Goal: Task Accomplishment & Management: Use online tool/utility

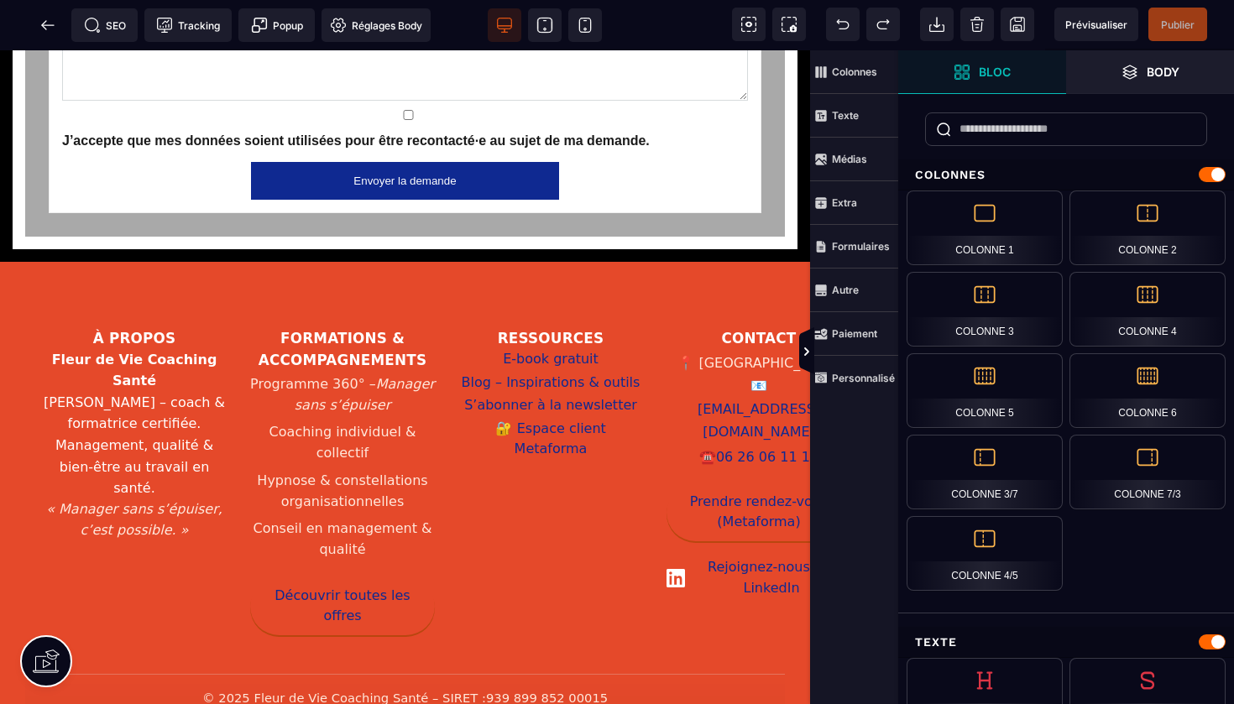
scroll to position [3043, 0]
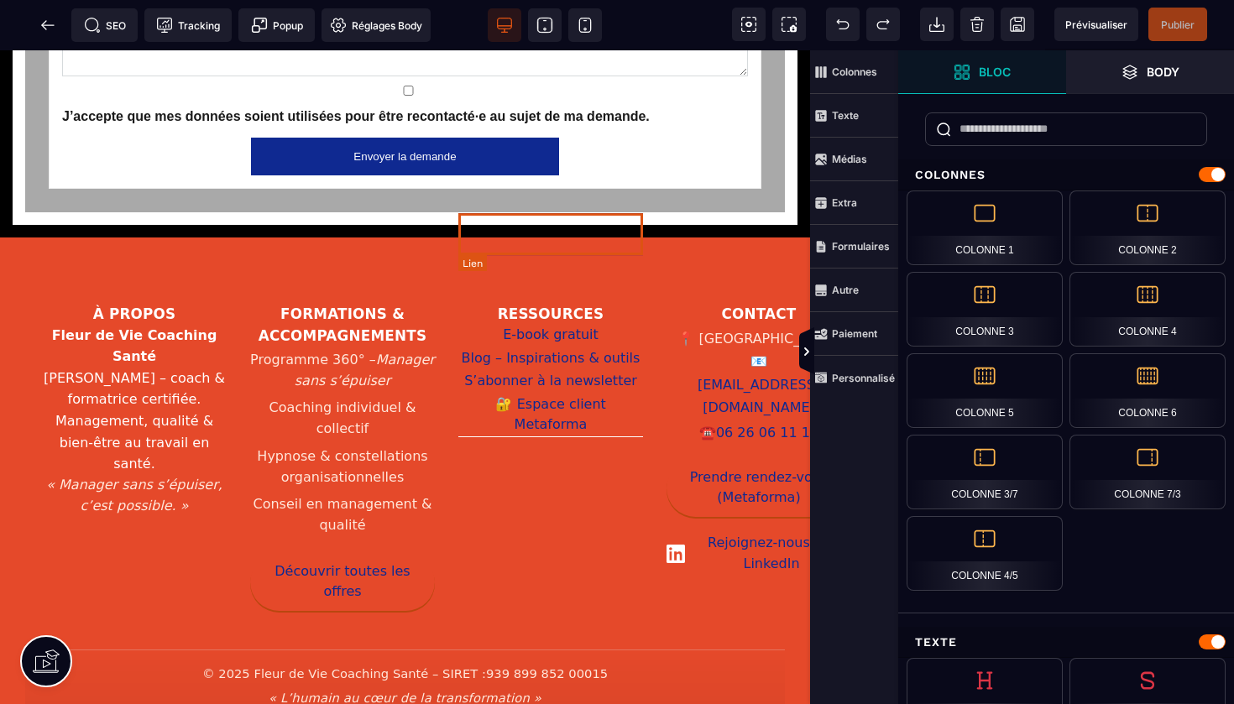
click at [545, 394] on link "Espace client Metaforma" at bounding box center [550, 416] width 185 height 44
select select
select select "***"
select select
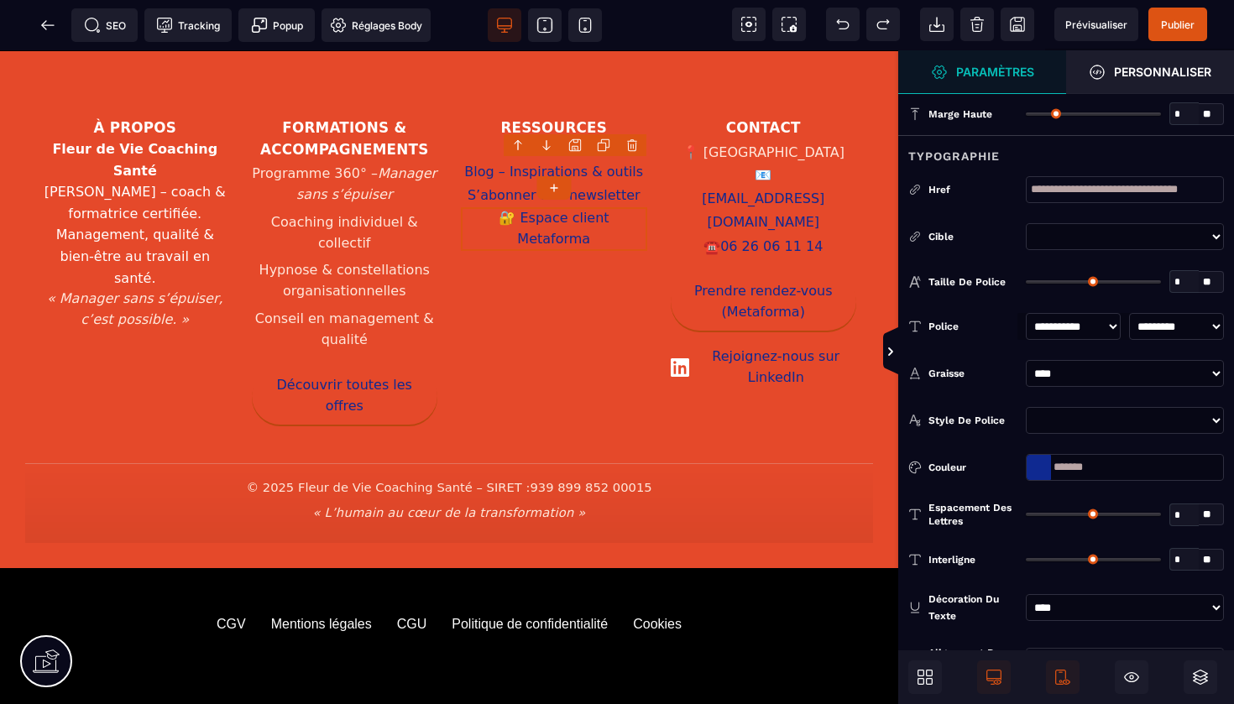
select select "******"
click at [1180, 29] on span "Publier" at bounding box center [1178, 24] width 34 height 13
click at [50, 20] on icon at bounding box center [47, 25] width 17 height 17
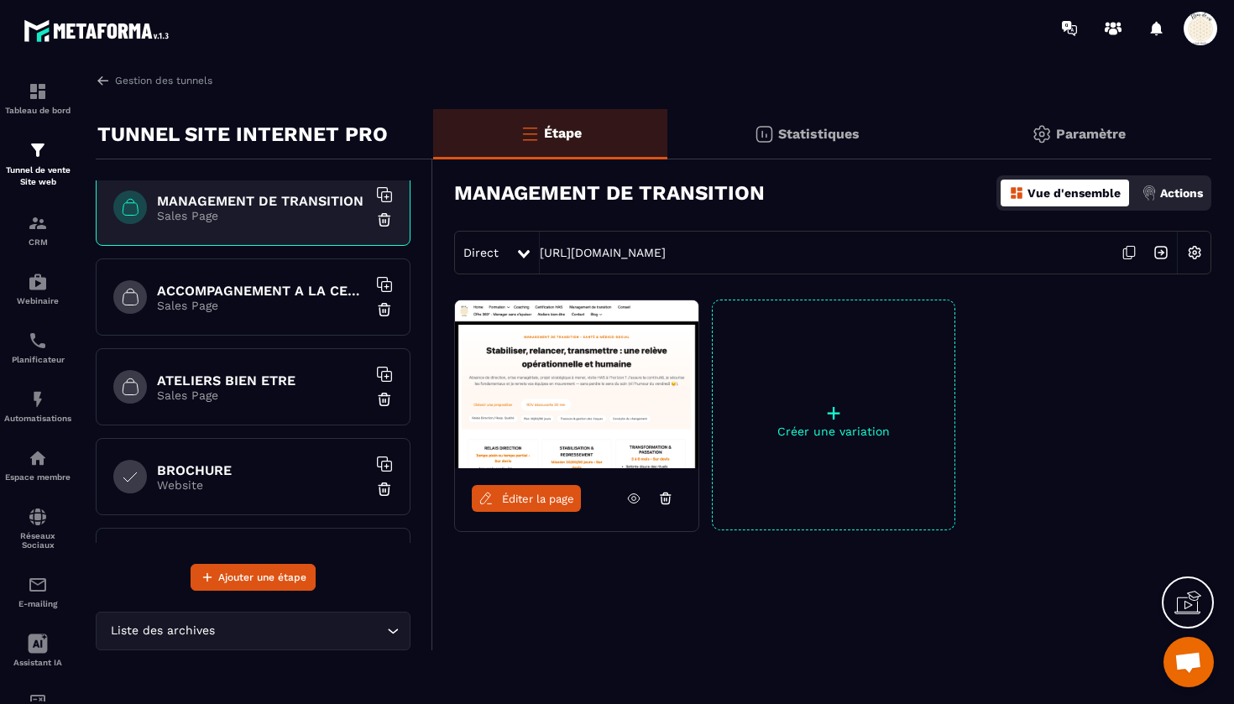
scroll to position [485, 0]
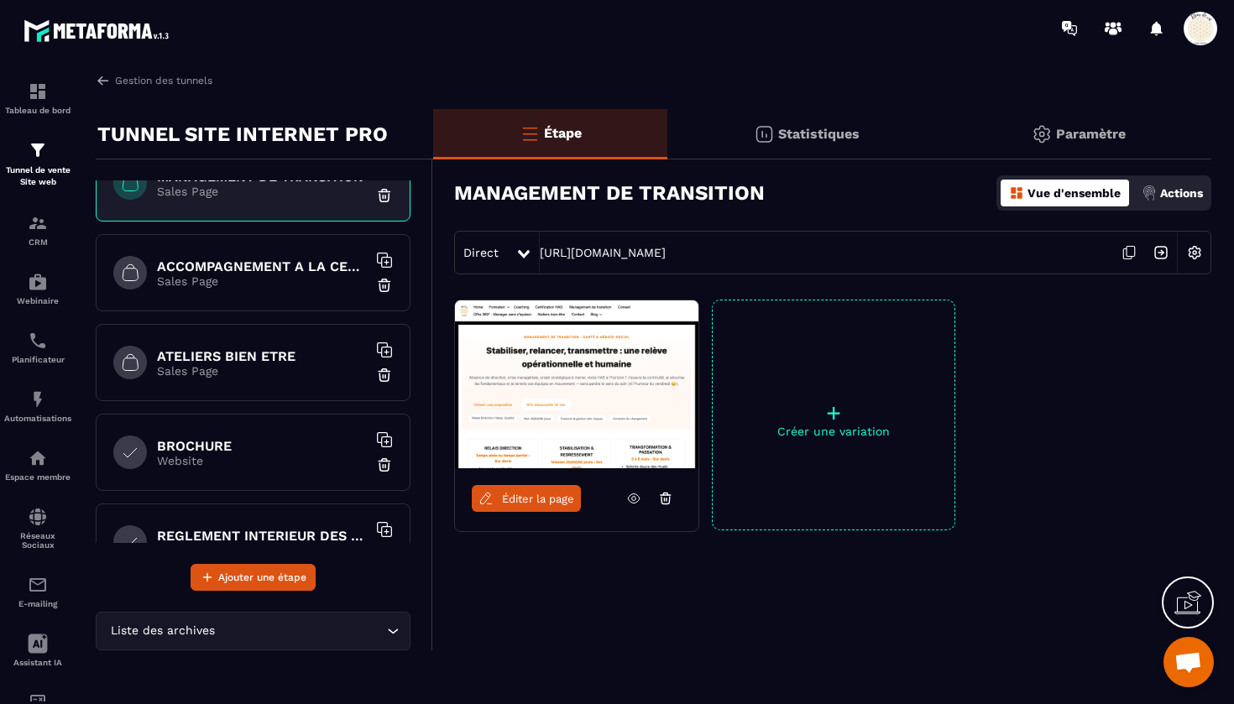
click at [266, 257] on div "ACCOMPAGNEMENT A LA CERTIFICATION HAS Sales Page" at bounding box center [253, 272] width 315 height 77
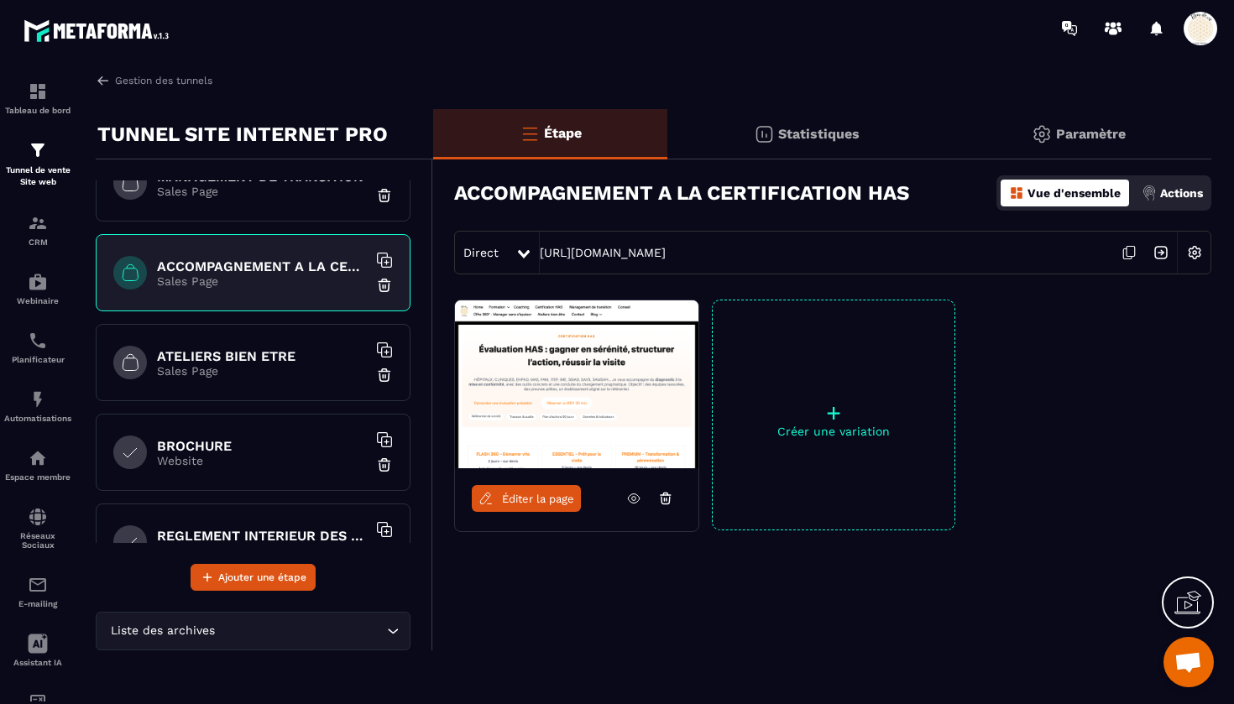
click at [532, 506] on link "Éditer la page" at bounding box center [526, 498] width 109 height 27
